Goal: Task Accomplishment & Management: Use online tool/utility

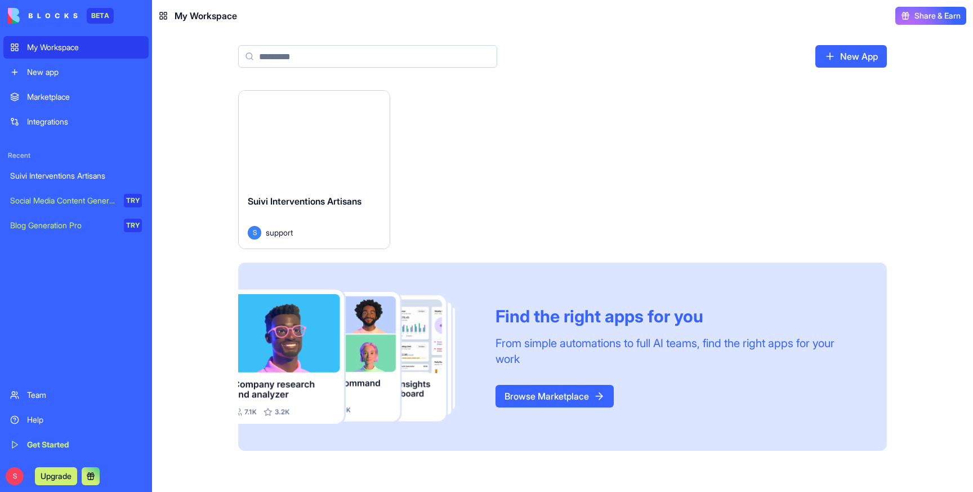
click at [314, 173] on div "Launch" at bounding box center [314, 138] width 151 height 95
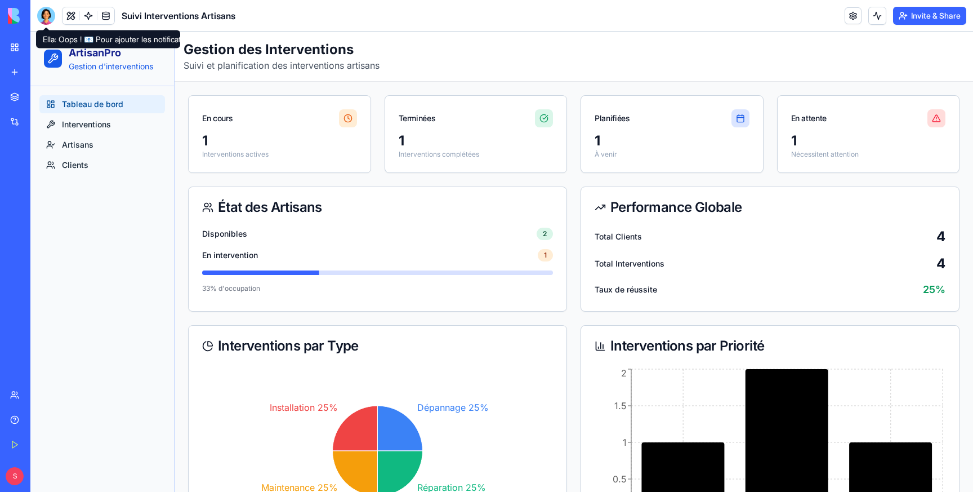
click at [47, 14] on div at bounding box center [46, 16] width 18 height 18
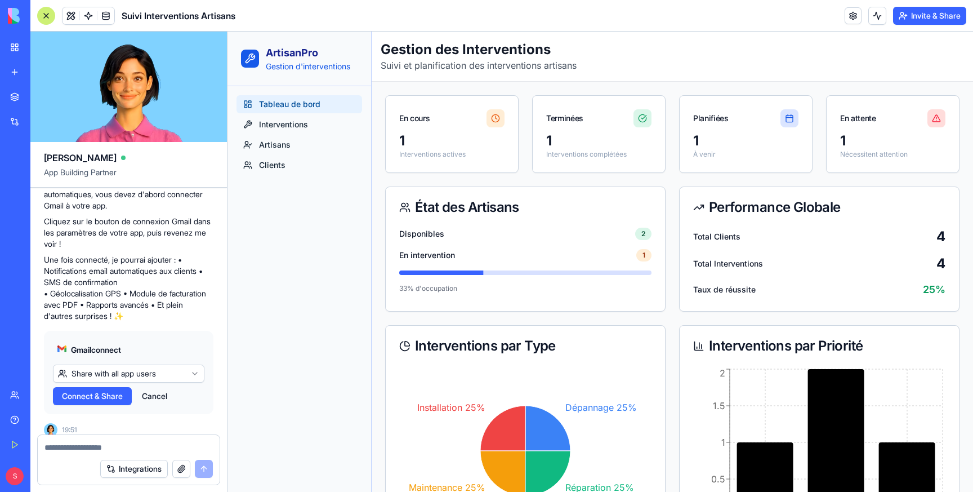
scroll to position [616, 0]
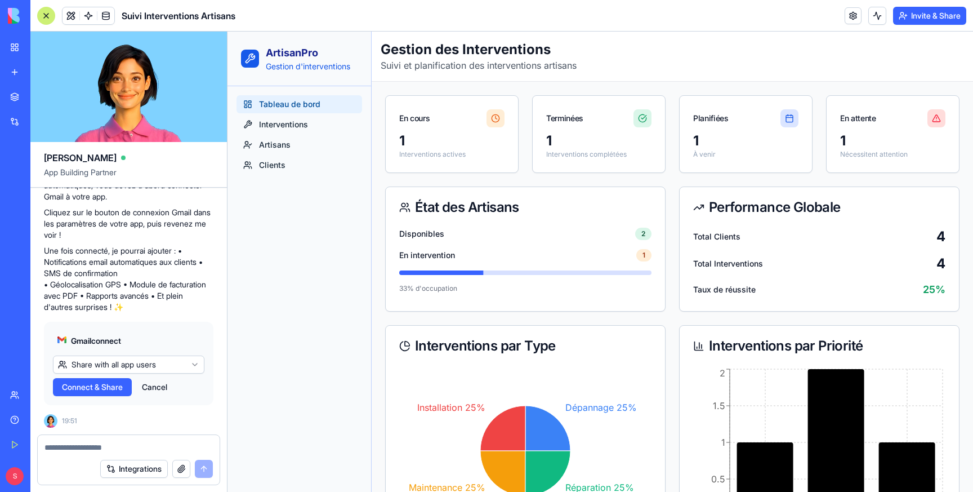
click at [331, 190] on div "Tableau de bord Interventions Artisans Clients" at bounding box center [300, 289] width 144 height 406
click at [310, 122] on link "Interventions" at bounding box center [300, 124] width 126 height 18
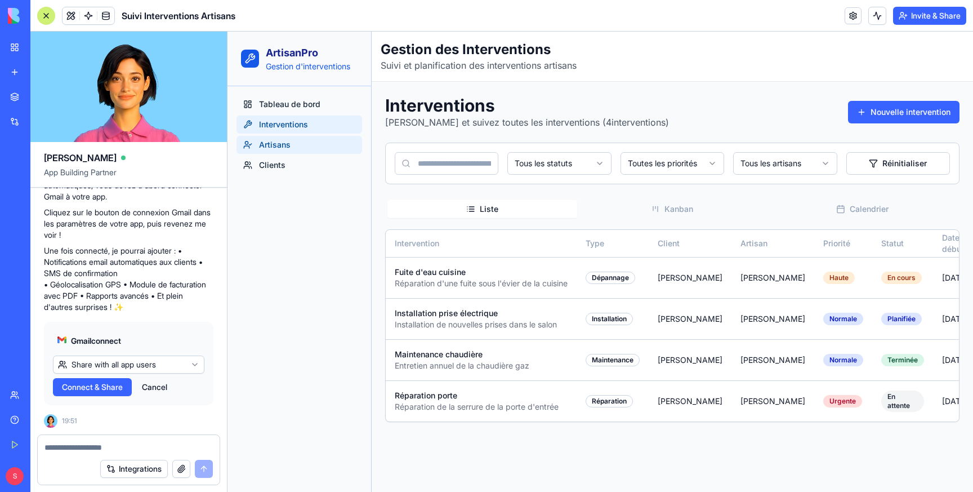
click at [281, 150] on span "Artisans" at bounding box center [275, 144] width 32 height 11
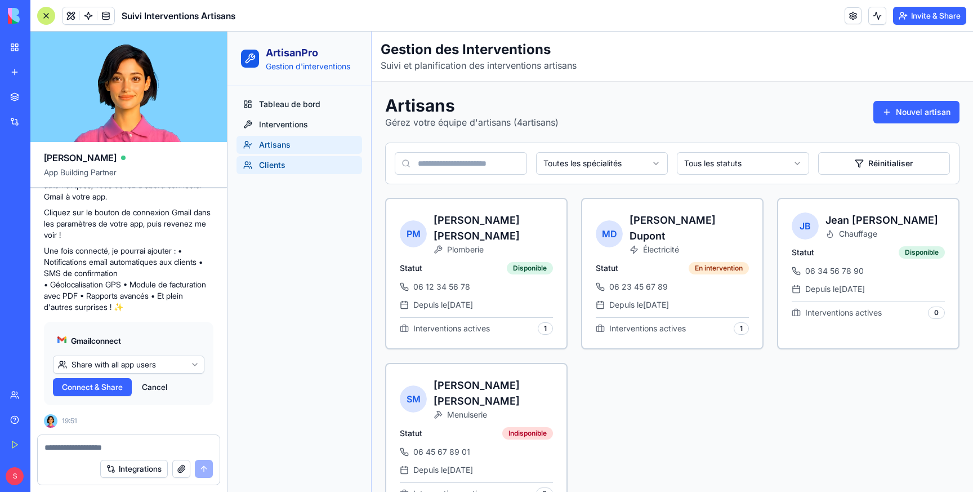
click at [277, 164] on span "Clients" at bounding box center [272, 164] width 26 height 11
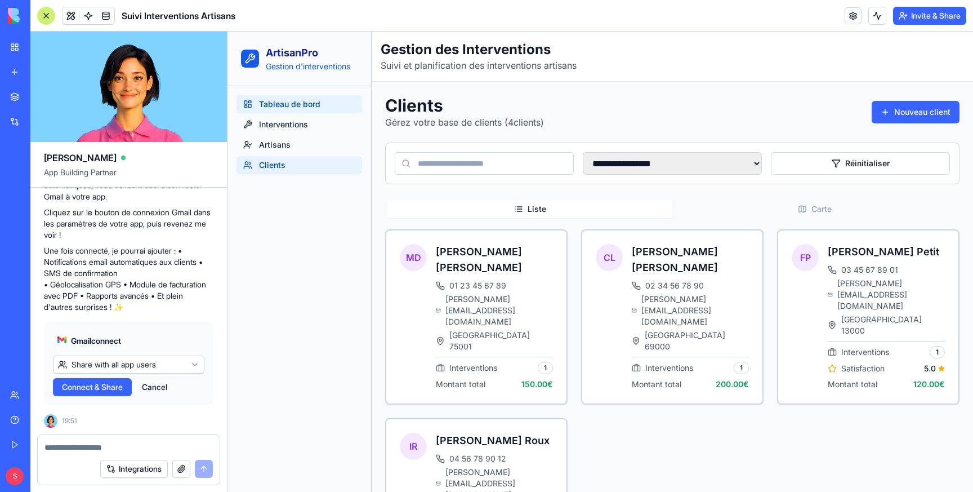
click at [290, 107] on span "Tableau de bord" at bounding box center [289, 104] width 61 height 11
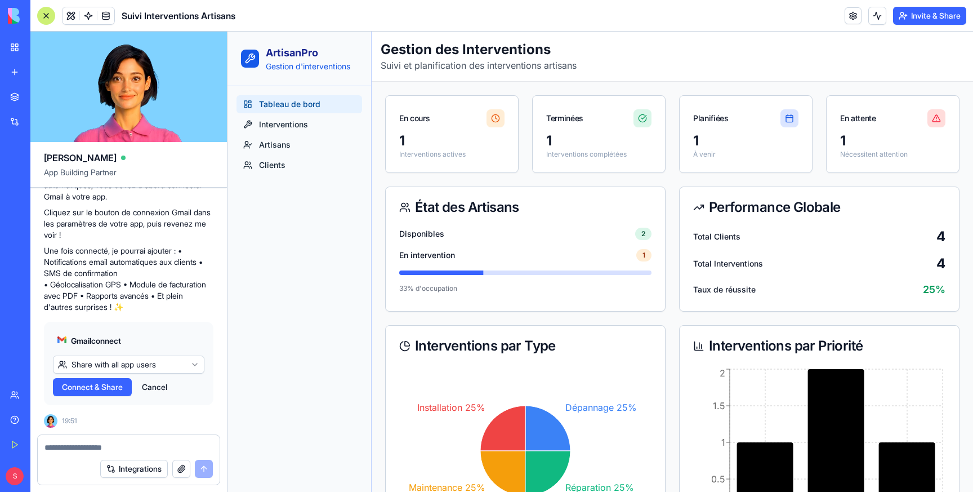
click at [97, 388] on span "Connect & Share" at bounding box center [92, 386] width 61 height 11
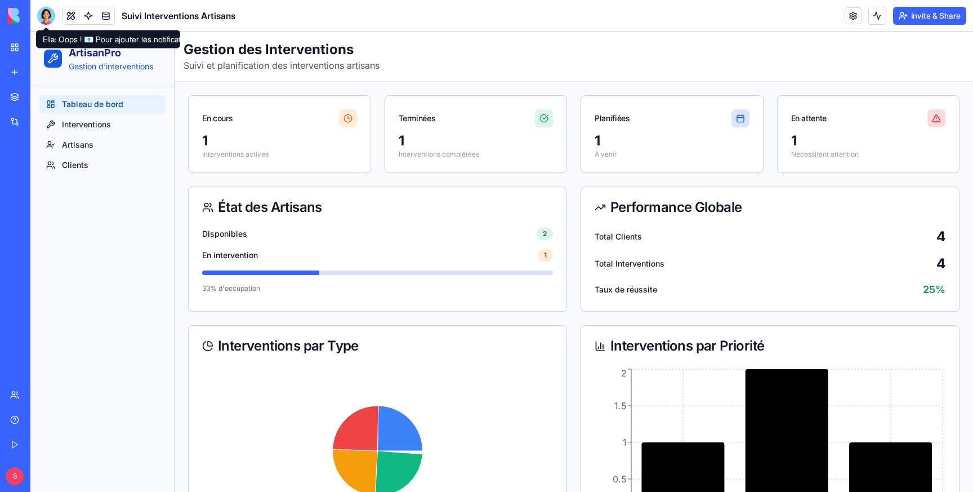
click at [49, 14] on div at bounding box center [46, 16] width 18 height 18
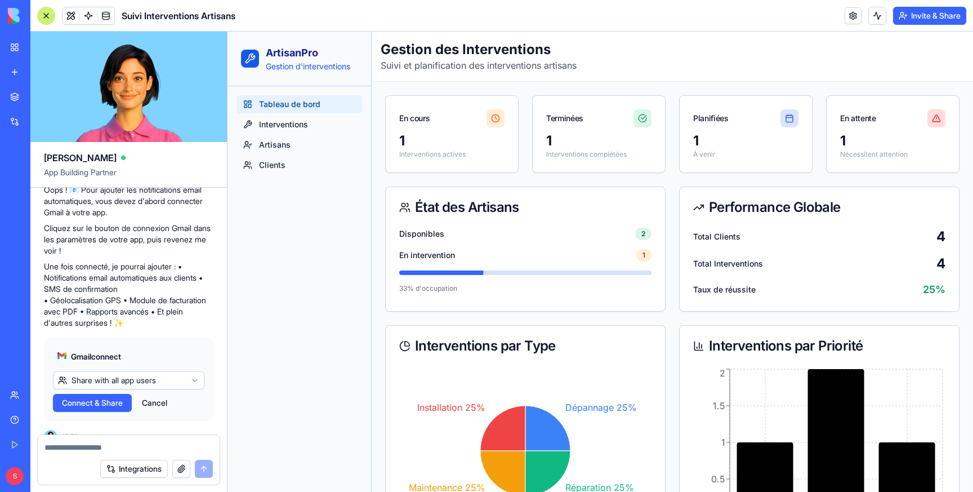
scroll to position [616, 0]
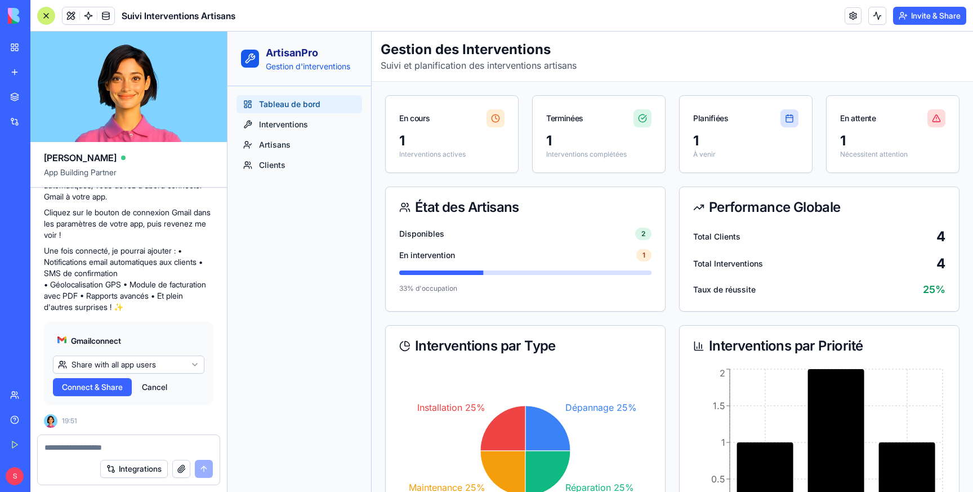
click at [440, 132] on div "1" at bounding box center [451, 141] width 105 height 18
click at [277, 35] on div "ArtisanPro Gestion d'interventions" at bounding box center [300, 59] width 144 height 55
click at [104, 13] on link at bounding box center [105, 15] width 17 height 17
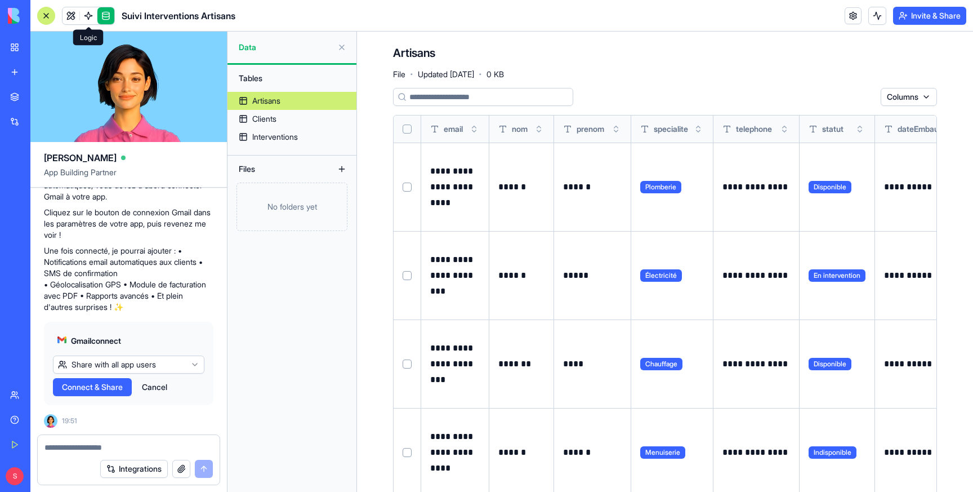
click at [85, 14] on link at bounding box center [88, 15] width 17 height 17
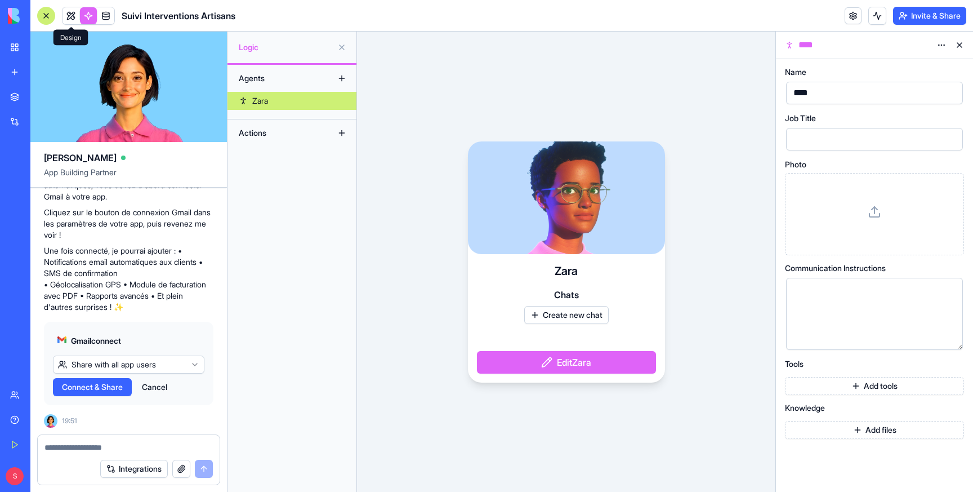
click at [72, 16] on link at bounding box center [71, 15] width 17 height 17
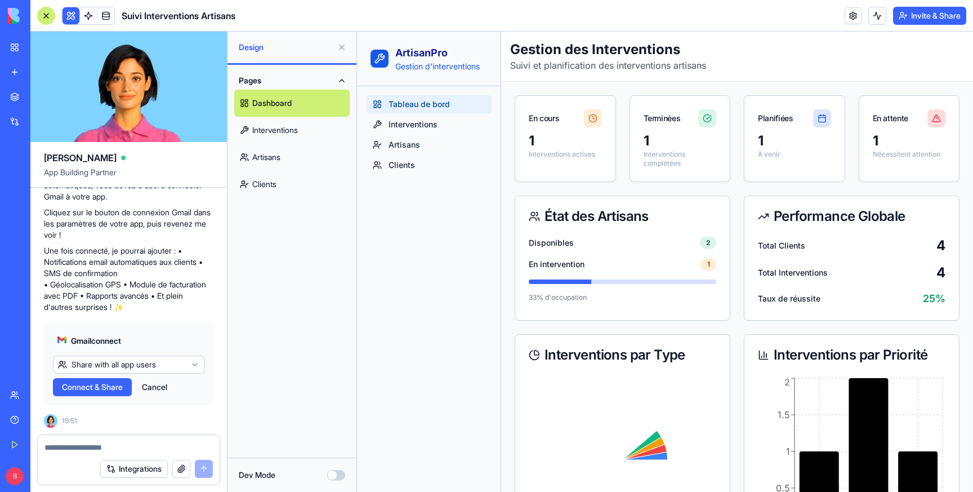
click at [133, 469] on button "Integrations" at bounding box center [134, 469] width 68 height 18
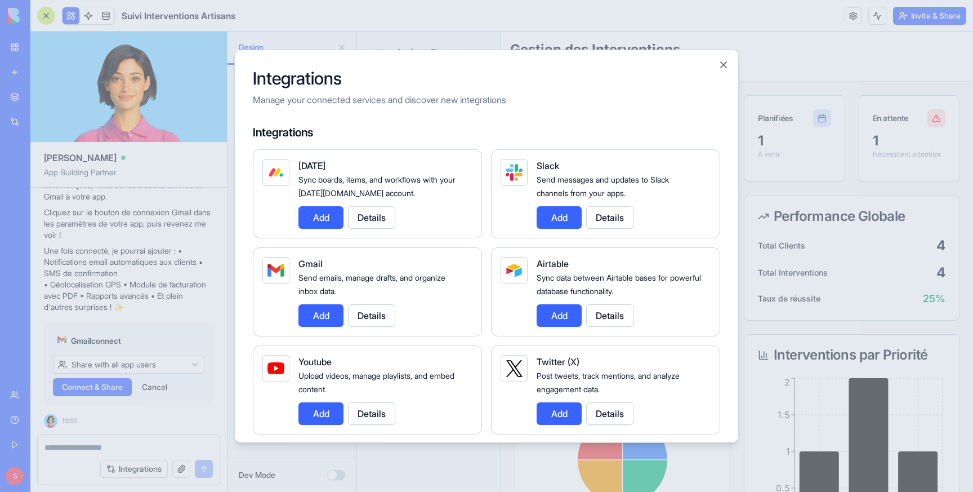
click at [726, 64] on button "Close" at bounding box center [723, 64] width 11 height 11
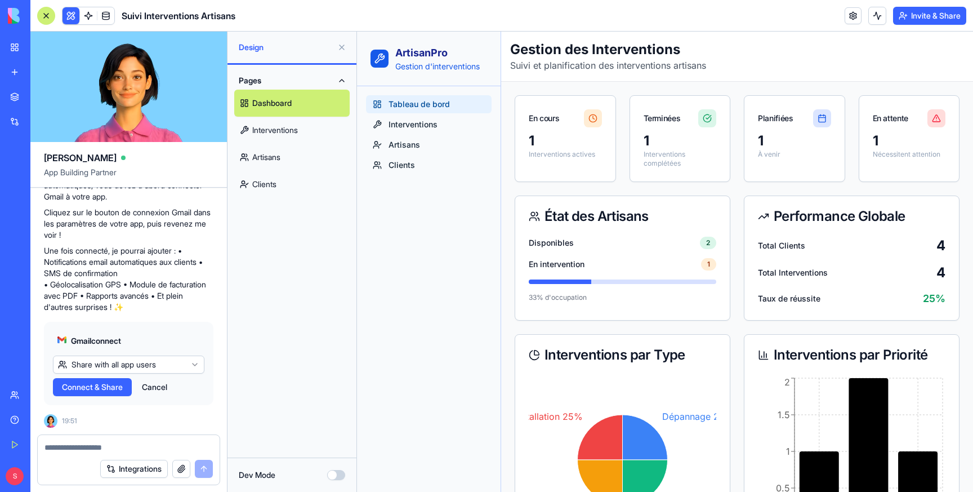
click at [180, 468] on button "button" at bounding box center [181, 469] width 18 height 18
click at [854, 15] on link at bounding box center [853, 15] width 17 height 17
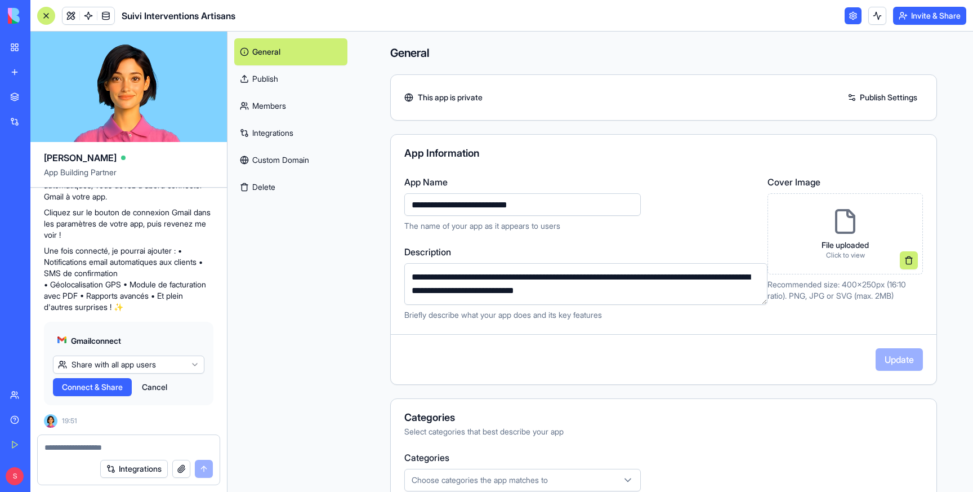
click at [269, 135] on link "Integrations" at bounding box center [290, 132] width 113 height 27
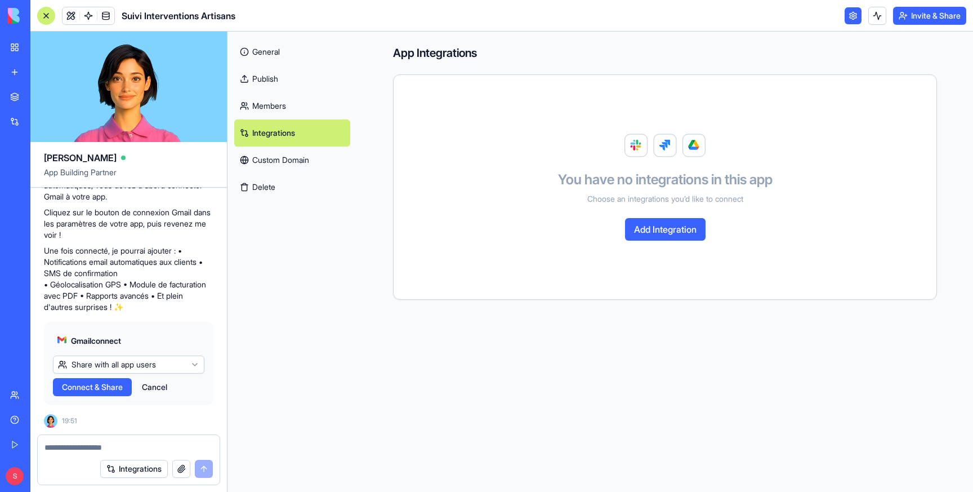
click at [281, 318] on div "General Publish Members Integrations Custom Domain Delete" at bounding box center [293, 262] width 130 height 460
click at [161, 357] on html "BETA My Workspace New app Marketplace Integrations Recent Suivi Interventions A…" at bounding box center [486, 246] width 973 height 492
click at [135, 370] on html "BETA My Workspace New app Marketplace Integrations Recent Suivi Interventions A…" at bounding box center [486, 246] width 973 height 492
click at [73, 12] on link at bounding box center [71, 15] width 17 height 17
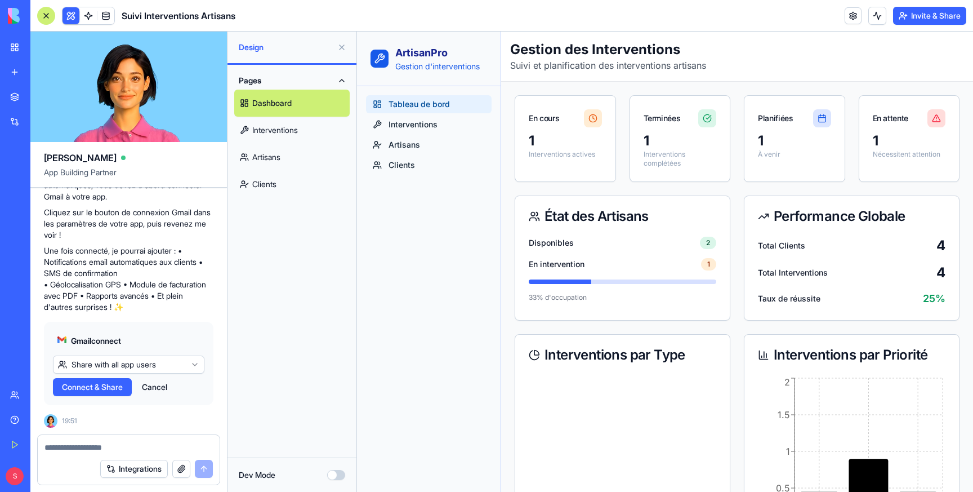
click at [38, 121] on div "Integrations" at bounding box center [34, 121] width 15 height 11
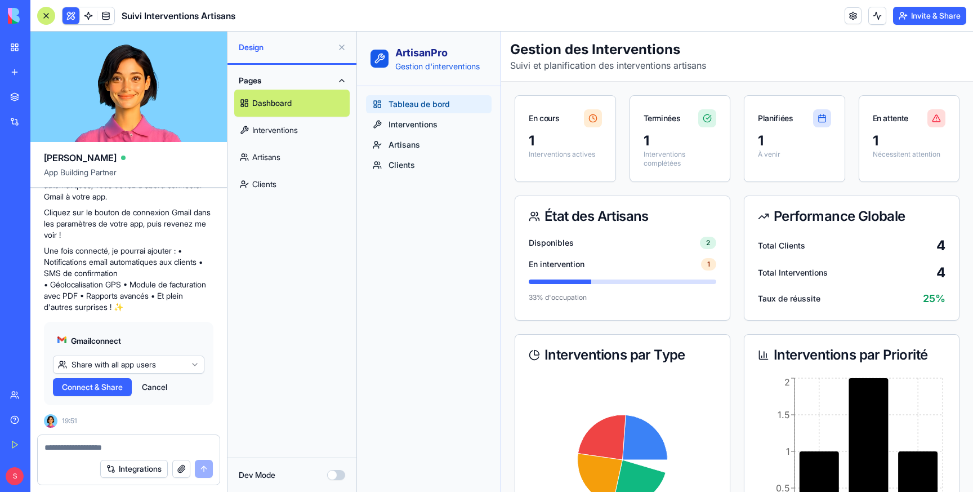
click at [285, 183] on link "Clients" at bounding box center [291, 184] width 115 height 27
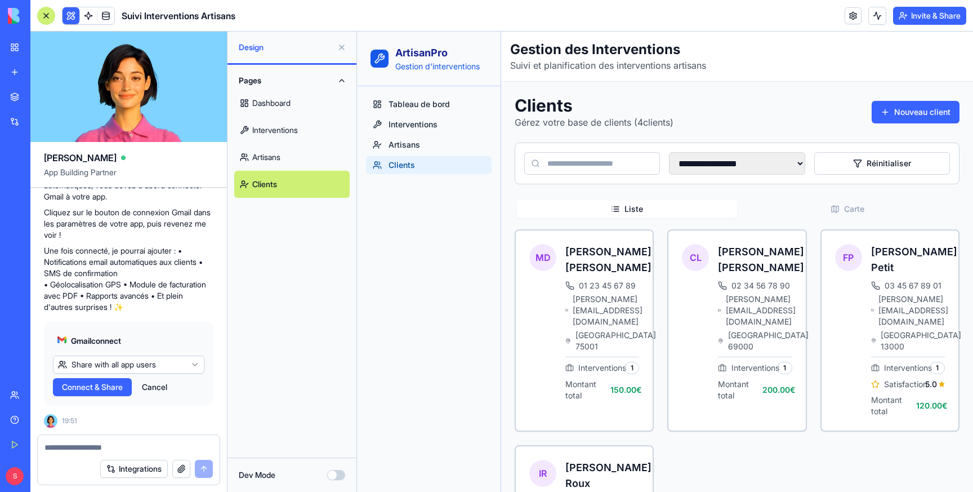
click at [280, 150] on link "Artisans" at bounding box center [291, 157] width 115 height 27
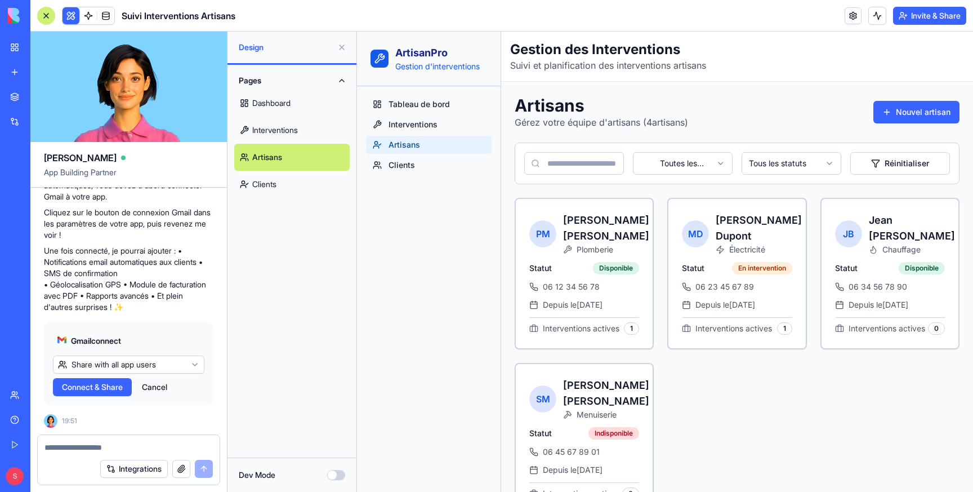
click at [279, 128] on link "Interventions" at bounding box center [291, 130] width 115 height 27
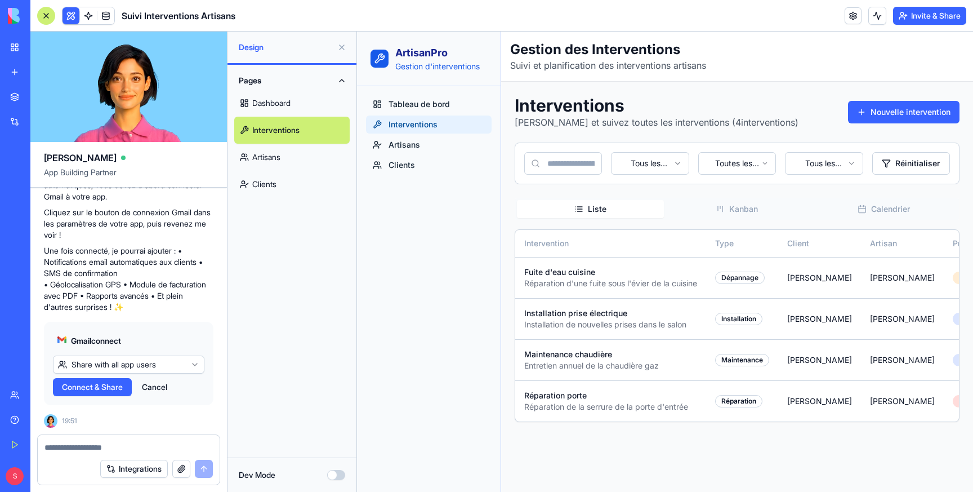
click at [278, 107] on link "Dashboard" at bounding box center [291, 103] width 115 height 27
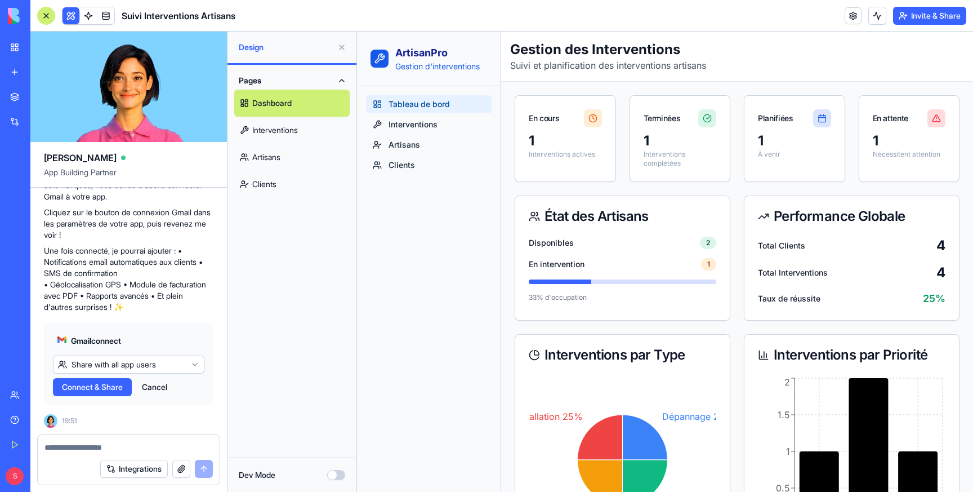
click at [336, 473] on button "Dev Mode" at bounding box center [336, 475] width 18 height 10
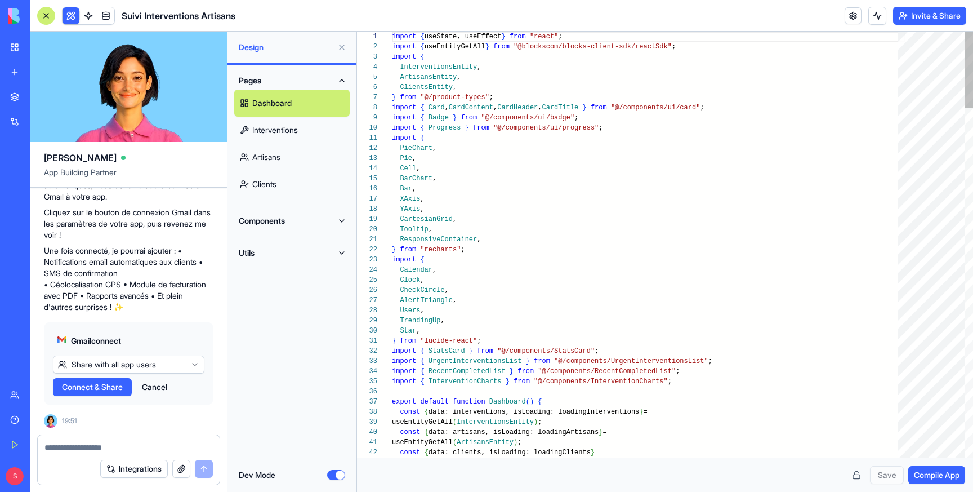
scroll to position [101, 0]
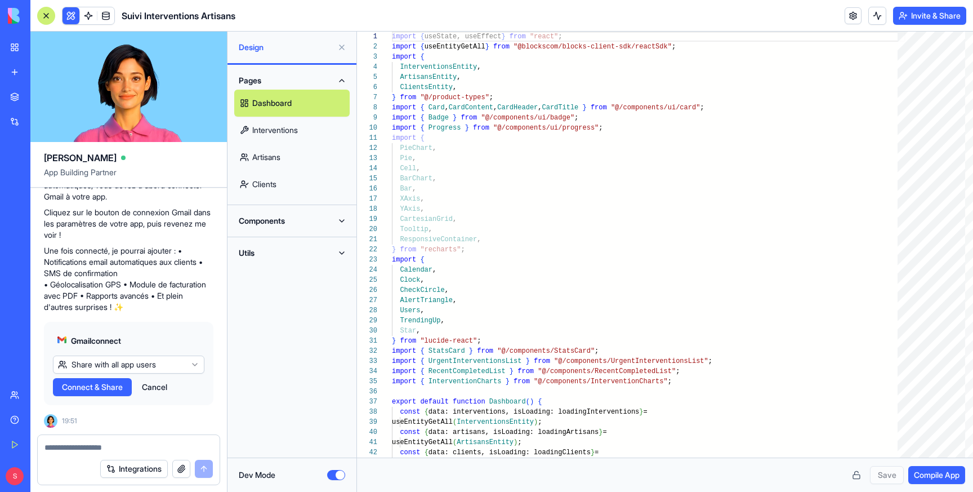
click at [336, 473] on button "Dev Mode" at bounding box center [336, 475] width 18 height 10
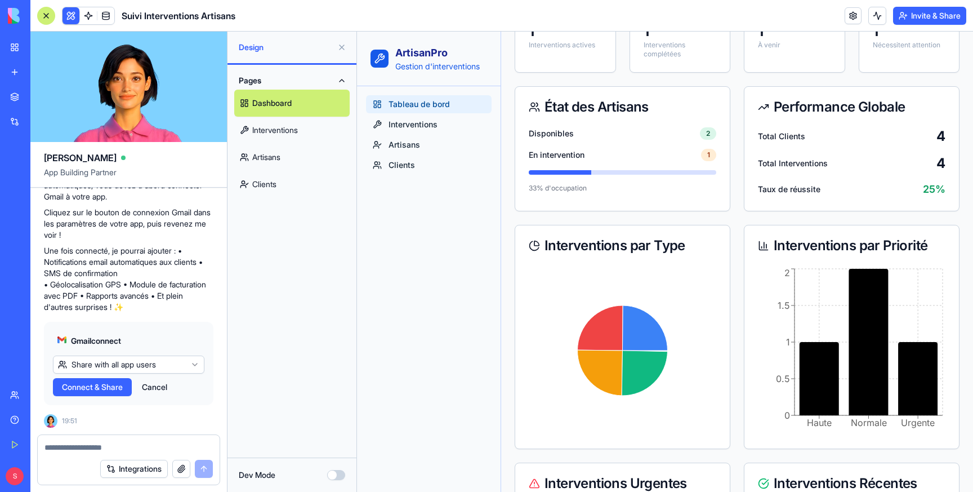
scroll to position [204, 0]
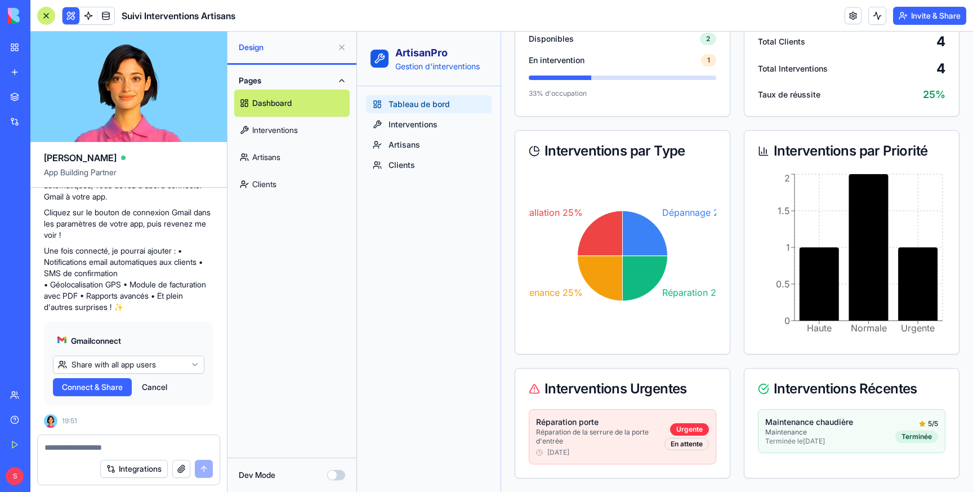
click at [564, 155] on div "Interventions par Type" at bounding box center [623, 151] width 188 height 14
